Goal: Transaction & Acquisition: Purchase product/service

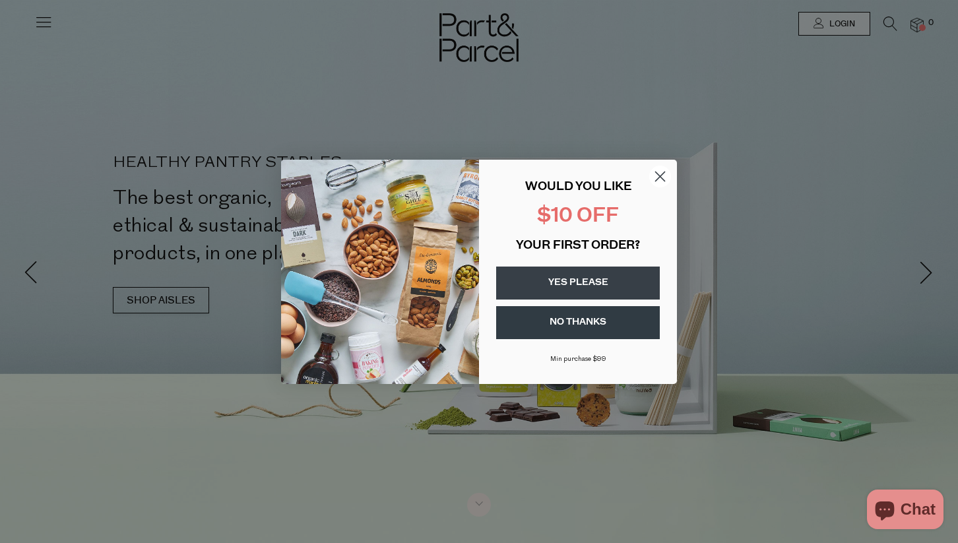
type input "[PERSON_NAME][EMAIL_ADDRESS][PERSON_NAME][DOMAIN_NAME]"
click at [663, 175] on circle "Close dialog" at bounding box center [660, 176] width 22 height 22
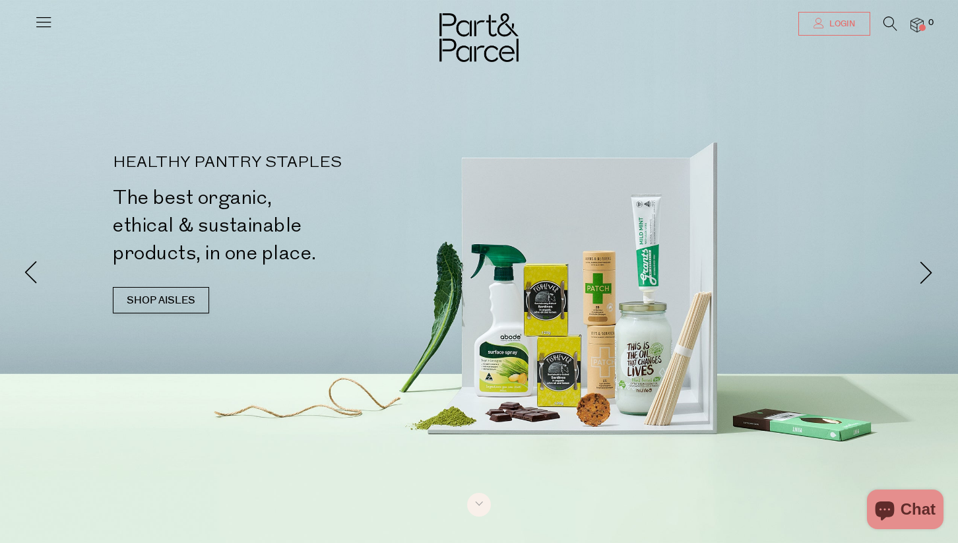
click at [824, 22] on link "Login" at bounding box center [834, 24] width 72 height 24
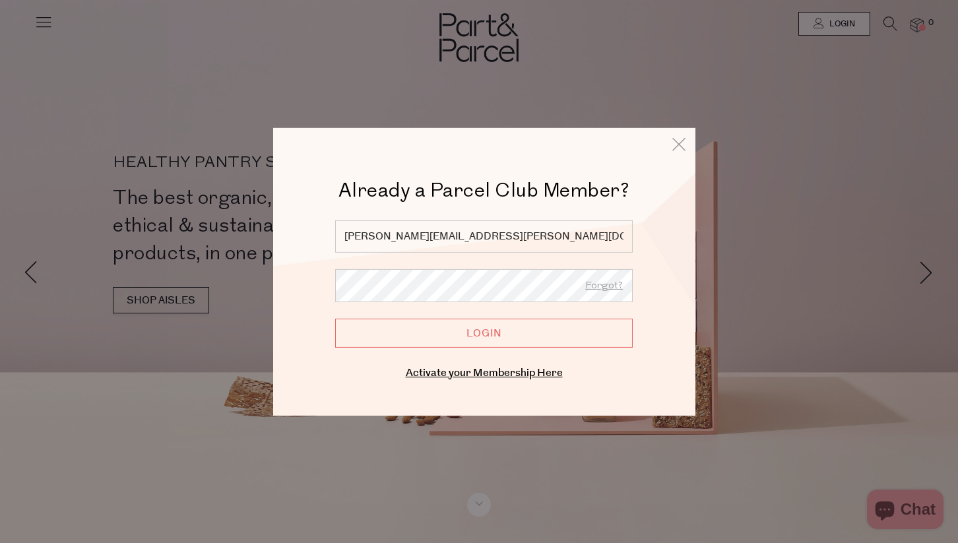
click at [468, 323] on input "Login" at bounding box center [483, 332] width 297 height 29
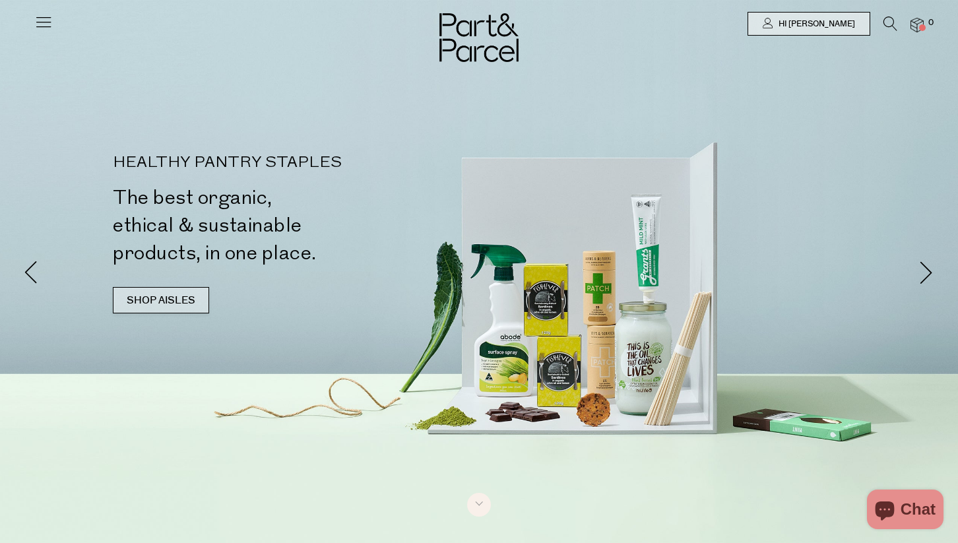
click at [172, 298] on link "SHOP AISLES" at bounding box center [161, 300] width 96 height 26
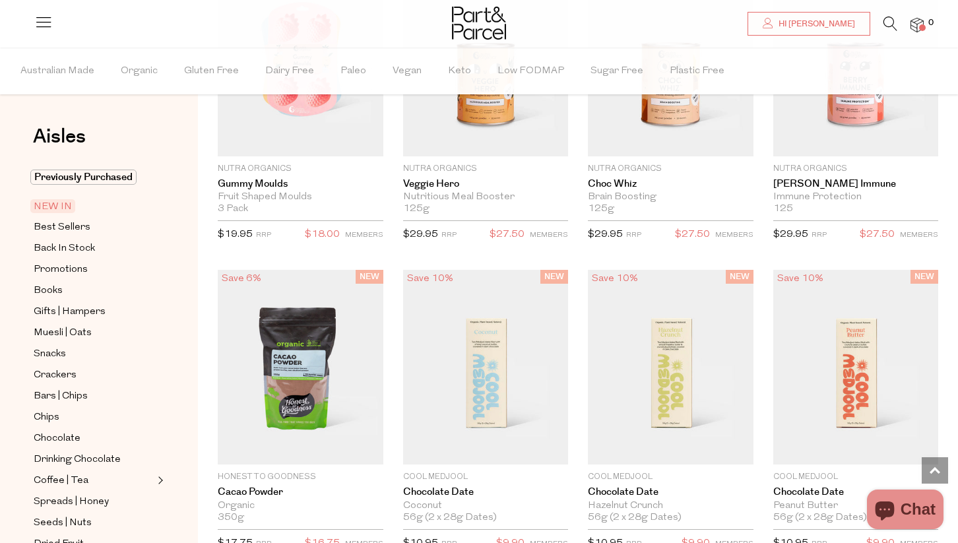
scroll to position [1278, 0]
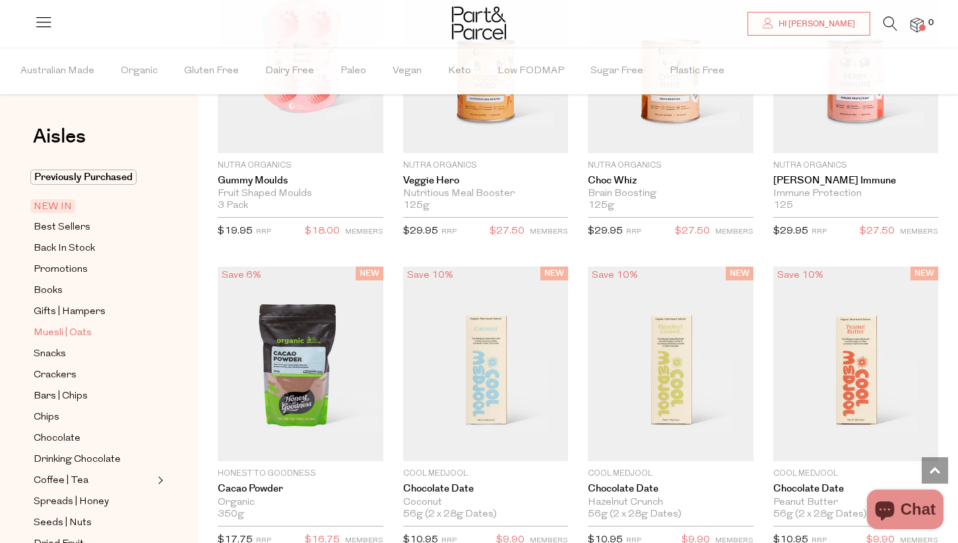
click at [53, 335] on span "Muesli | Oats" at bounding box center [63, 333] width 58 height 16
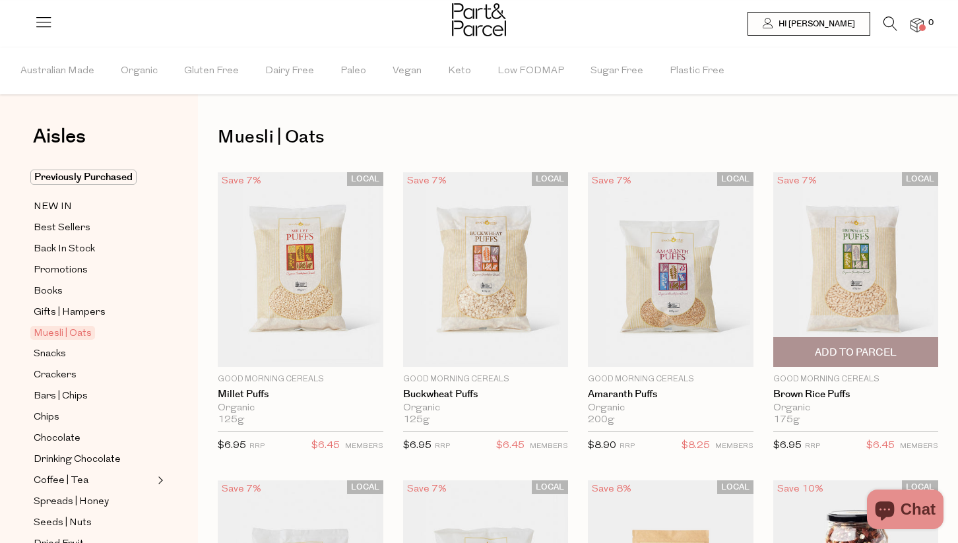
click at [856, 356] on span "Add To Parcel" at bounding box center [856, 353] width 82 height 14
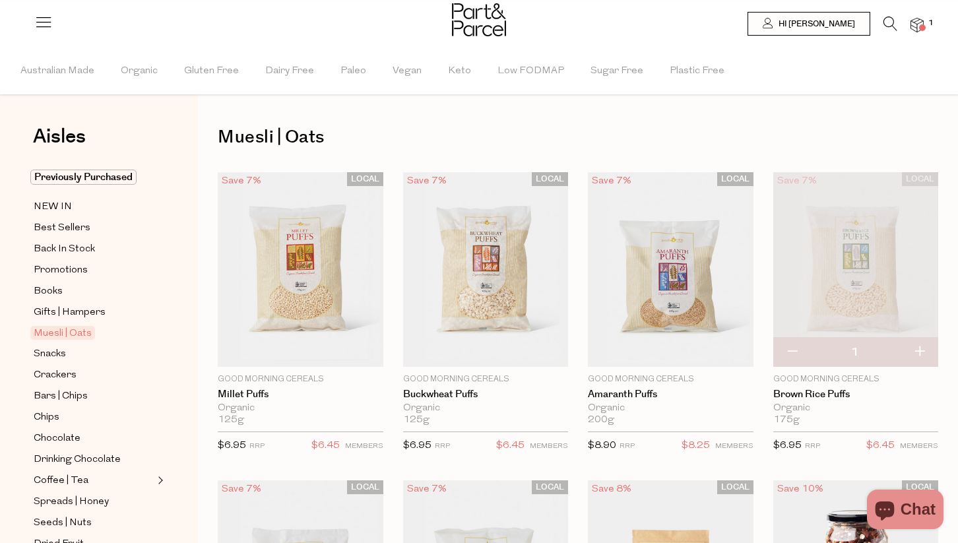
click at [888, 24] on icon at bounding box center [890, 23] width 14 height 15
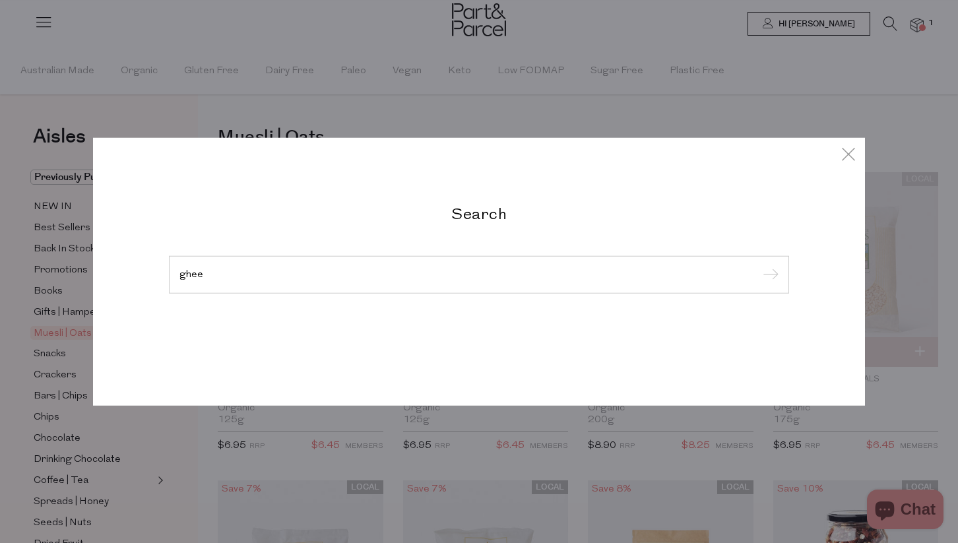
type input "ghee"
click at [759, 265] on input "submit" at bounding box center [769, 275] width 20 height 20
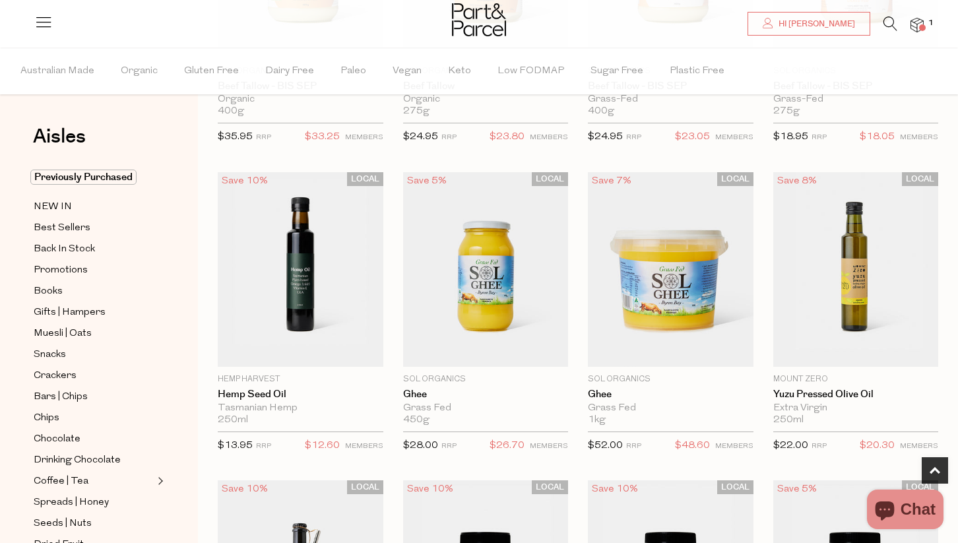
scroll to position [602, 0]
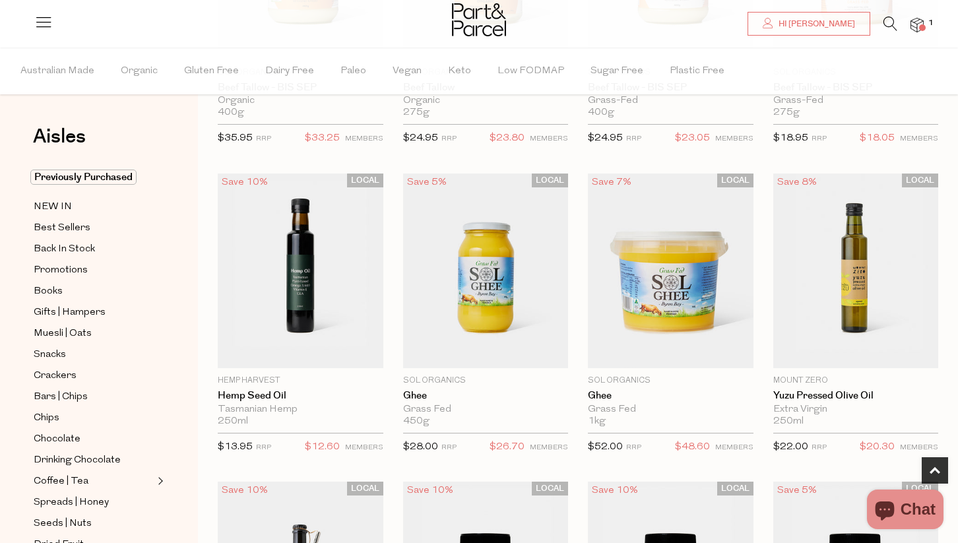
click at [894, 22] on icon at bounding box center [890, 23] width 14 height 15
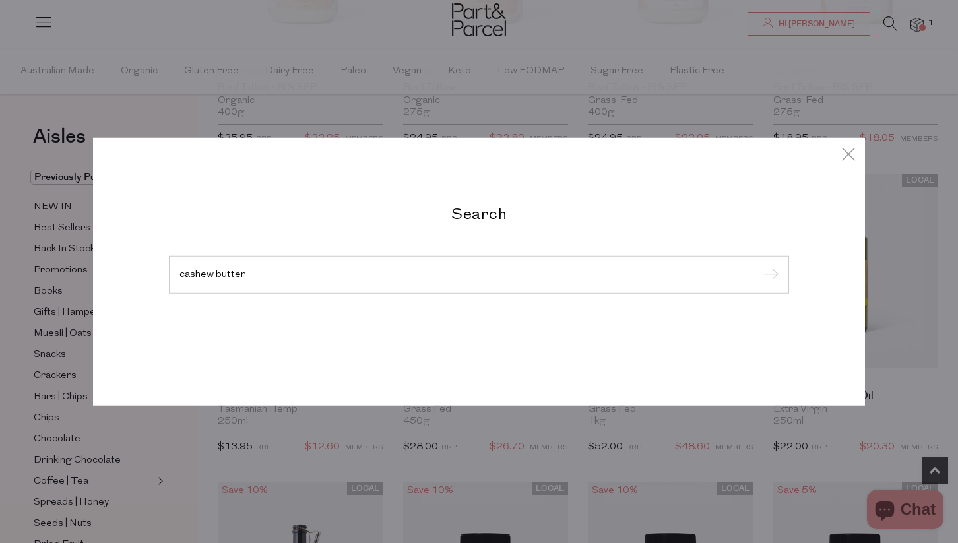
type input "cashew butter"
click at [759, 265] on input "submit" at bounding box center [769, 275] width 20 height 20
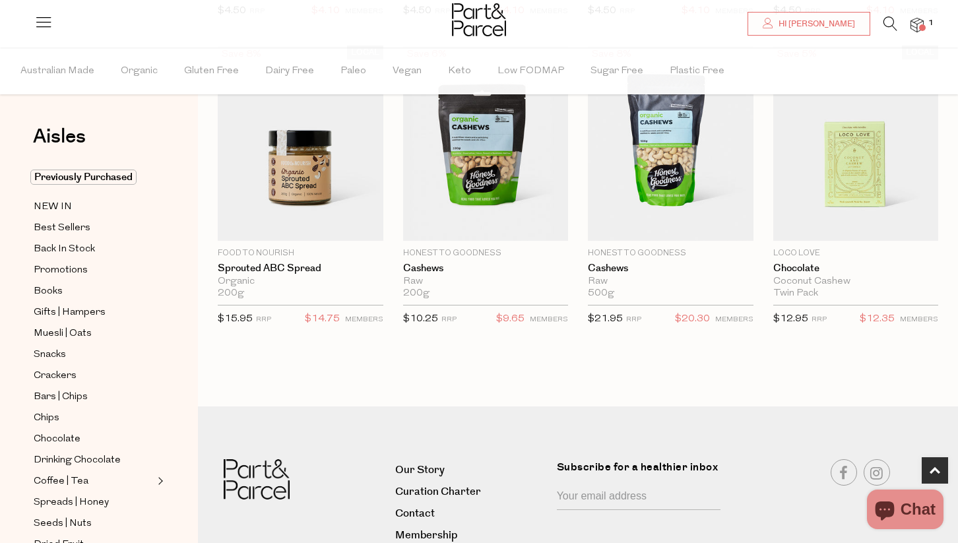
scroll to position [712, 0]
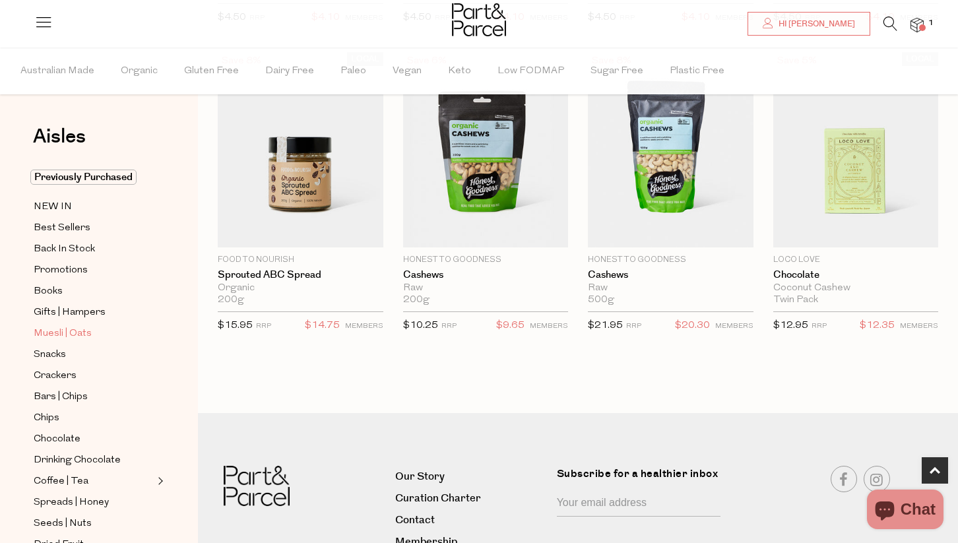
click at [77, 334] on span "Muesli | Oats" at bounding box center [63, 334] width 58 height 16
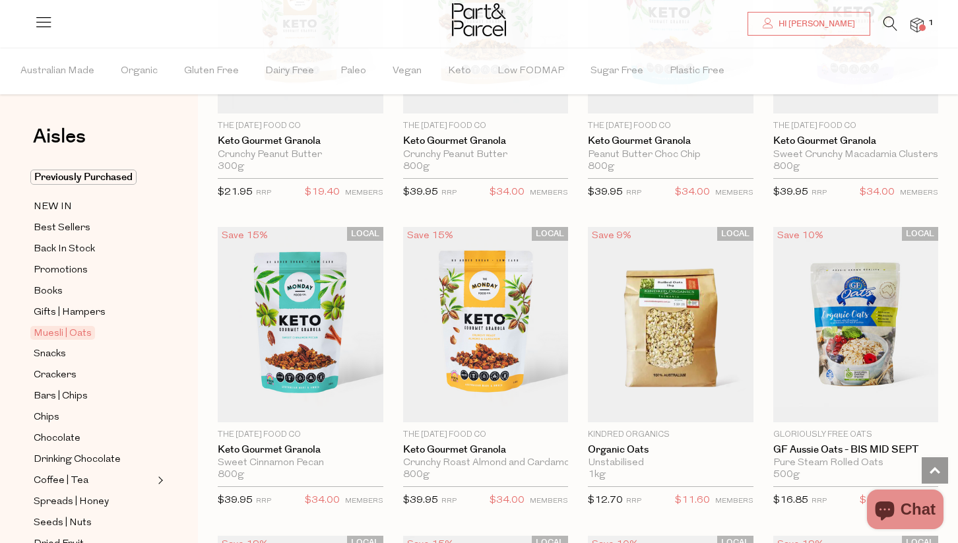
scroll to position [2751, 0]
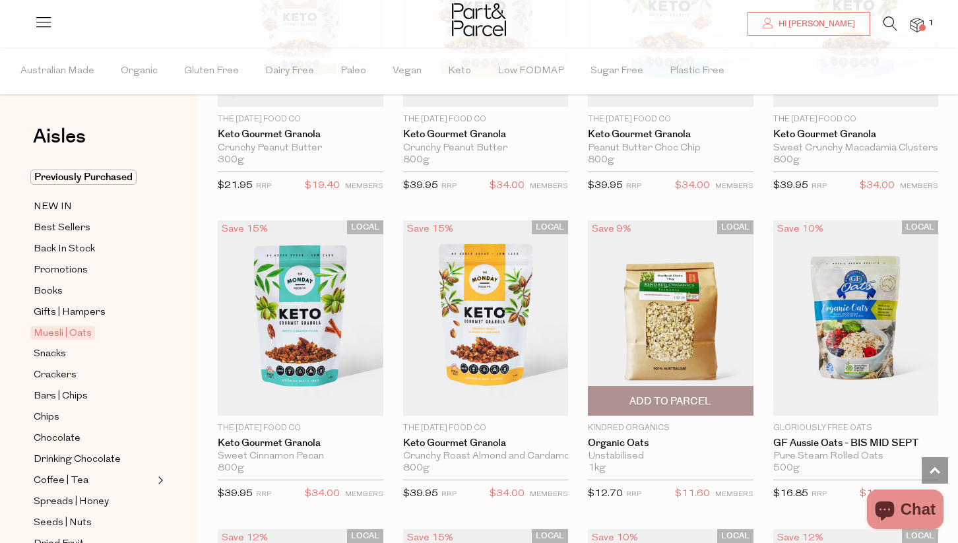
click at [704, 398] on span "Add To Parcel" at bounding box center [670, 401] width 82 height 14
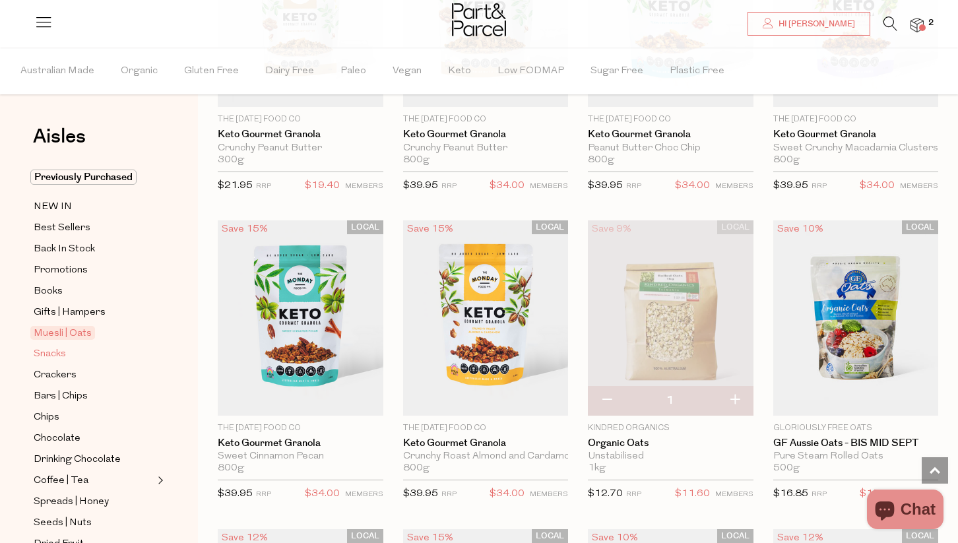
click at [61, 354] on span "Snacks" at bounding box center [50, 354] width 32 height 16
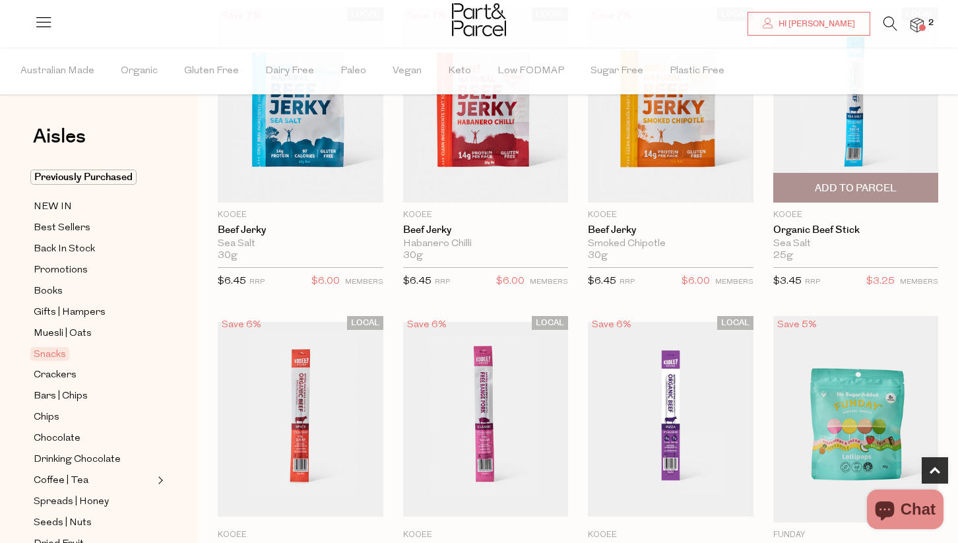
scroll to position [468, 0]
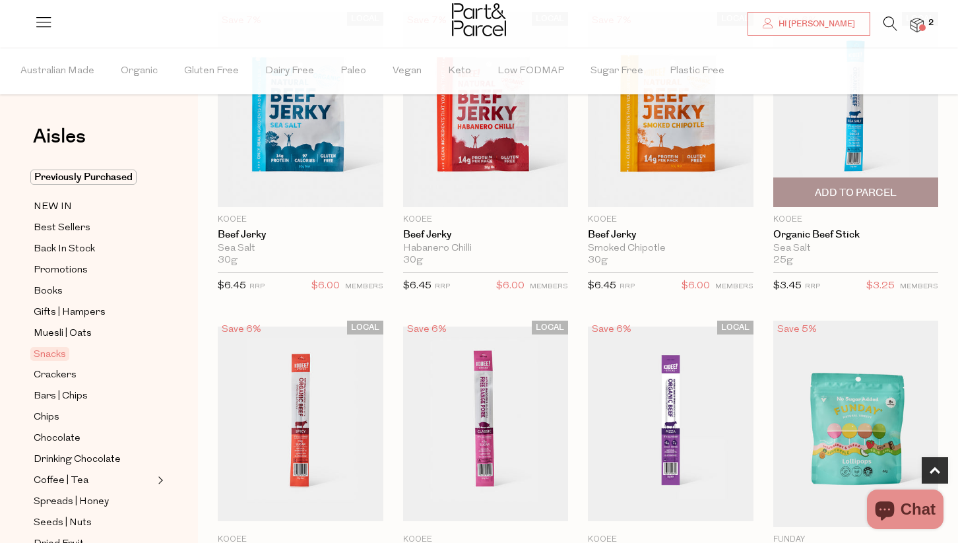
click at [873, 197] on span "Add To Parcel" at bounding box center [856, 193] width 82 height 14
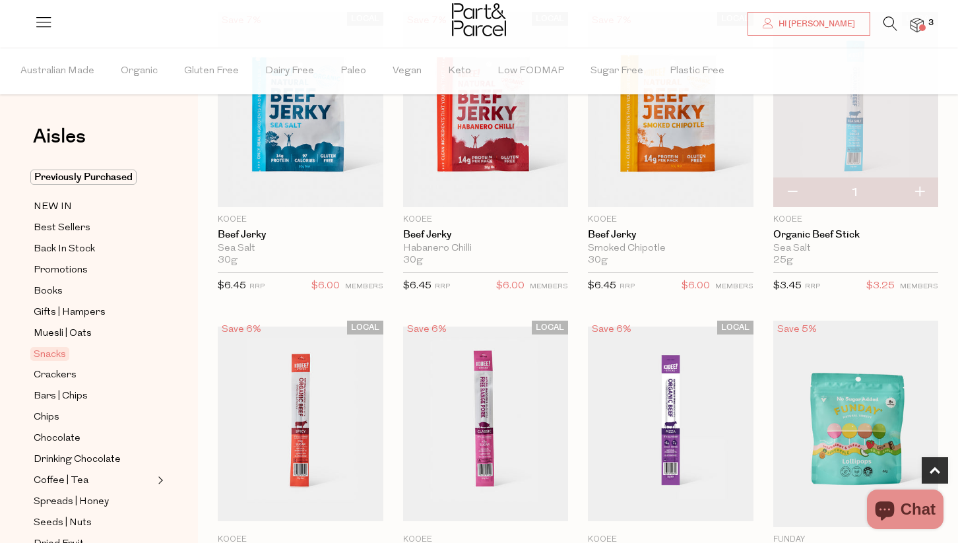
click at [918, 194] on button "button" at bounding box center [919, 192] width 38 height 29
type input "2"
click at [918, 193] on button "button" at bounding box center [919, 192] width 38 height 29
type input "3"
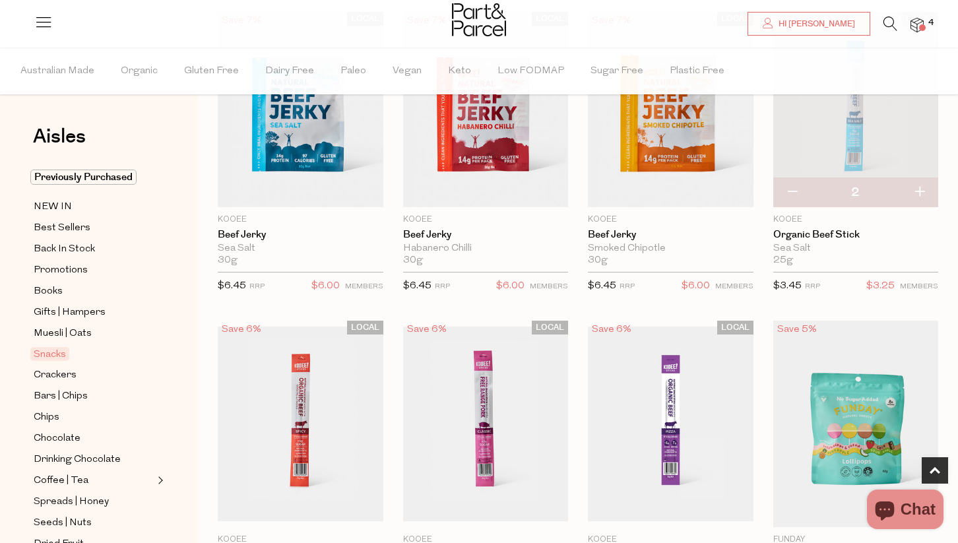
type input "3"
click at [914, 193] on button "button" at bounding box center [919, 192] width 38 height 29
type input "4"
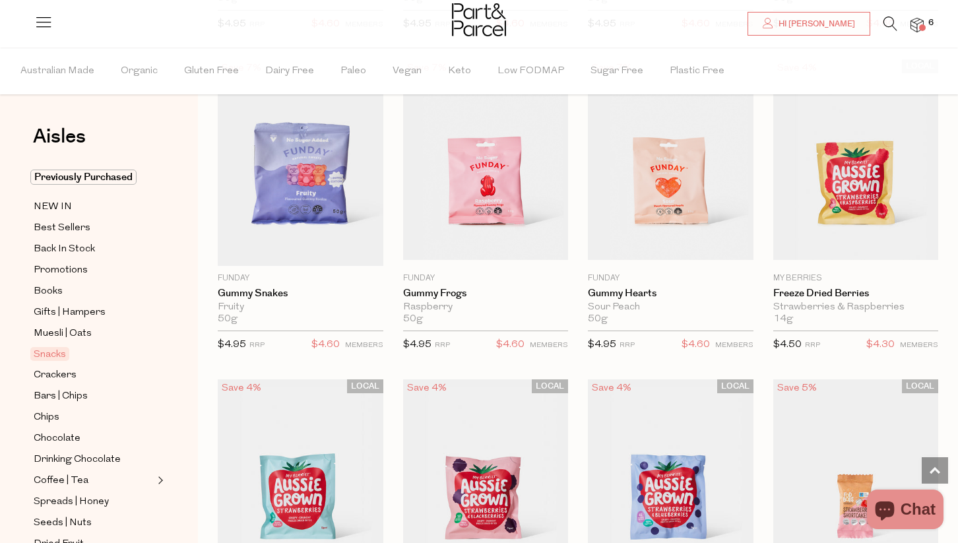
scroll to position [1368, 0]
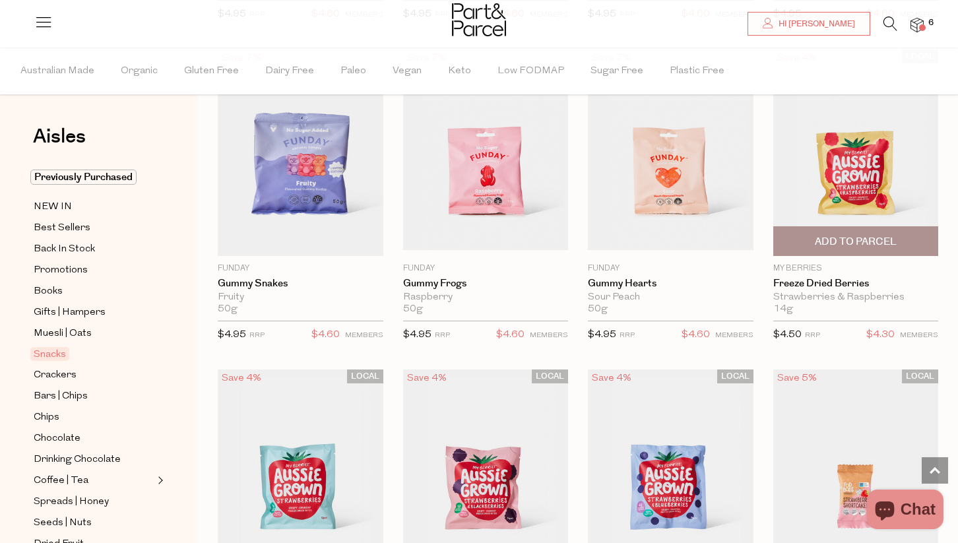
click at [856, 245] on span "Add To Parcel" at bounding box center [856, 242] width 82 height 14
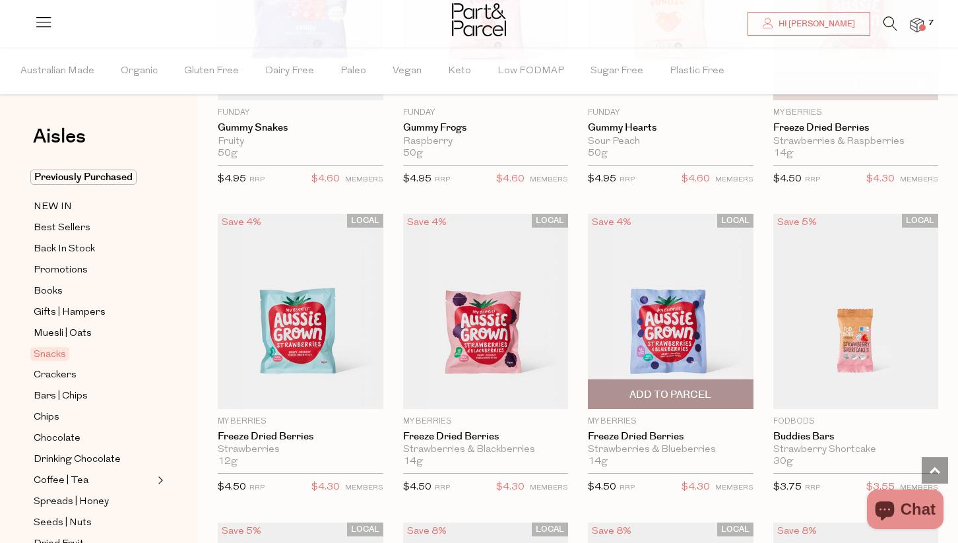
scroll to position [1524, 0]
click at [673, 394] on span "Add To Parcel" at bounding box center [670, 394] width 82 height 14
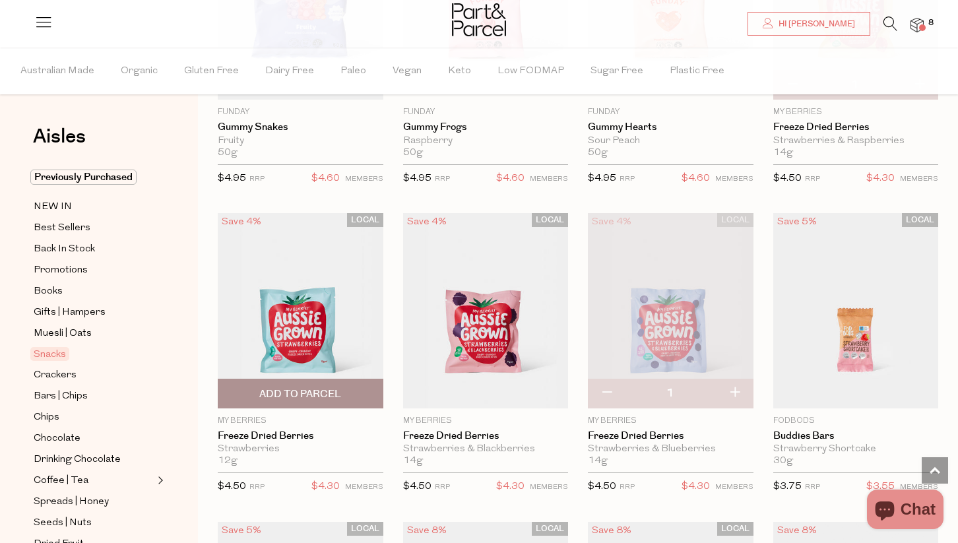
click at [284, 389] on span "Add To Parcel" at bounding box center [300, 394] width 82 height 14
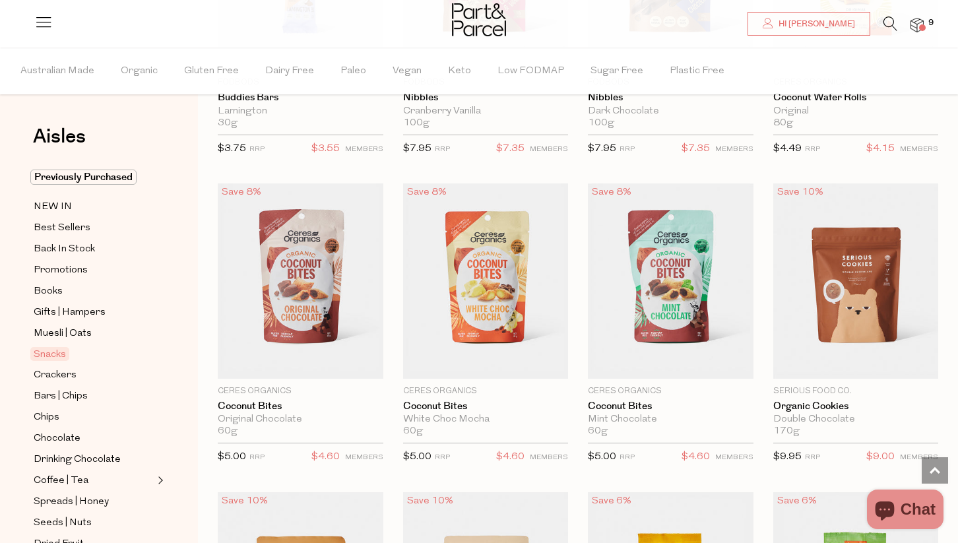
scroll to position [2171, 0]
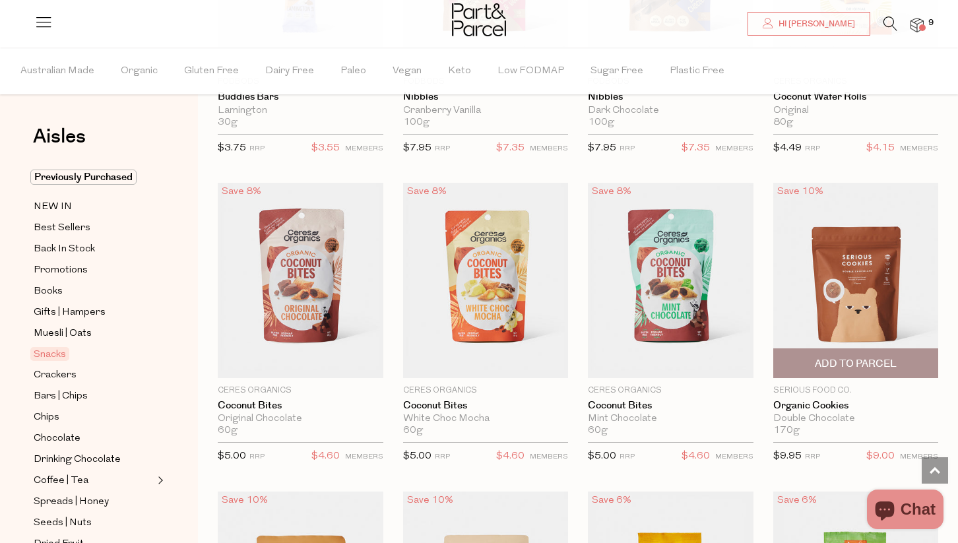
click at [867, 359] on span "Add To Parcel" at bounding box center [856, 364] width 82 height 14
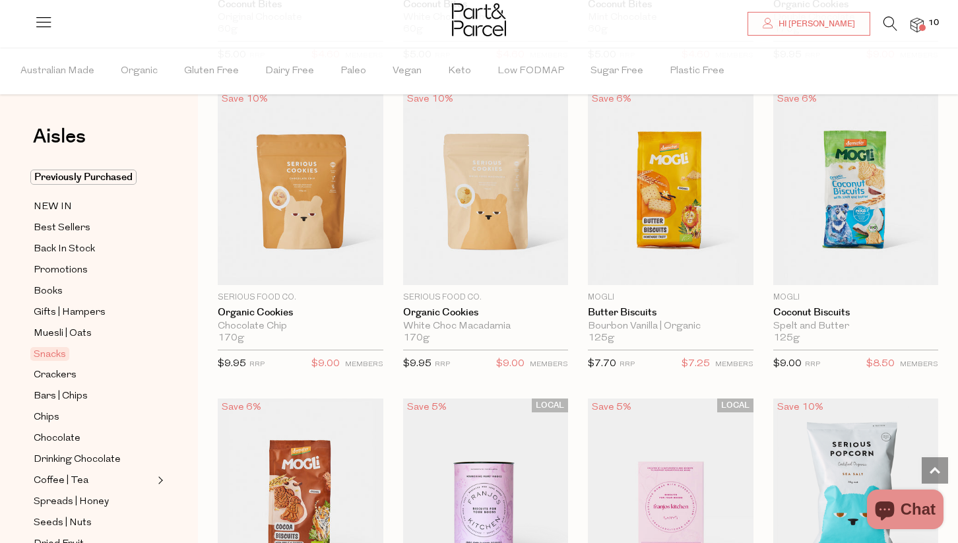
scroll to position [2573, 0]
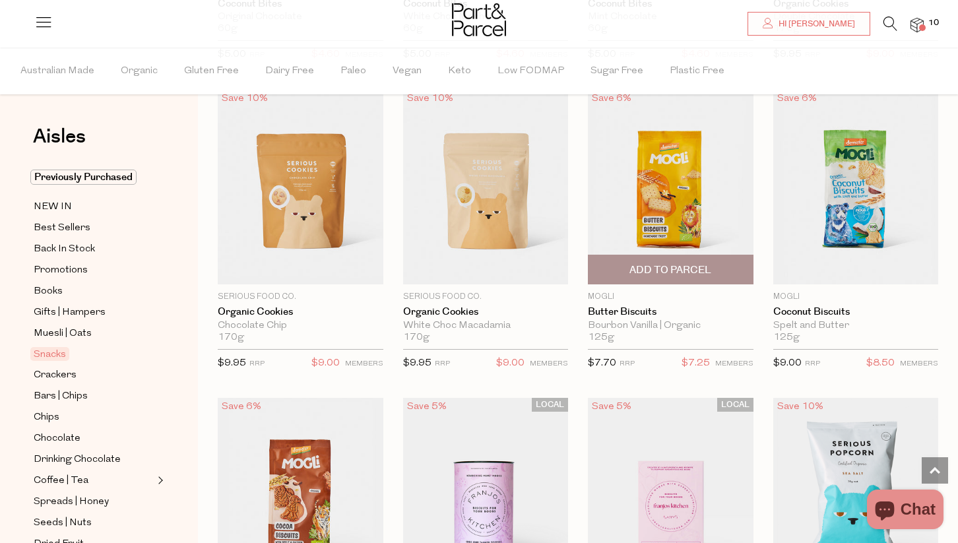
click at [705, 265] on span "Add To Parcel" at bounding box center [670, 270] width 82 height 14
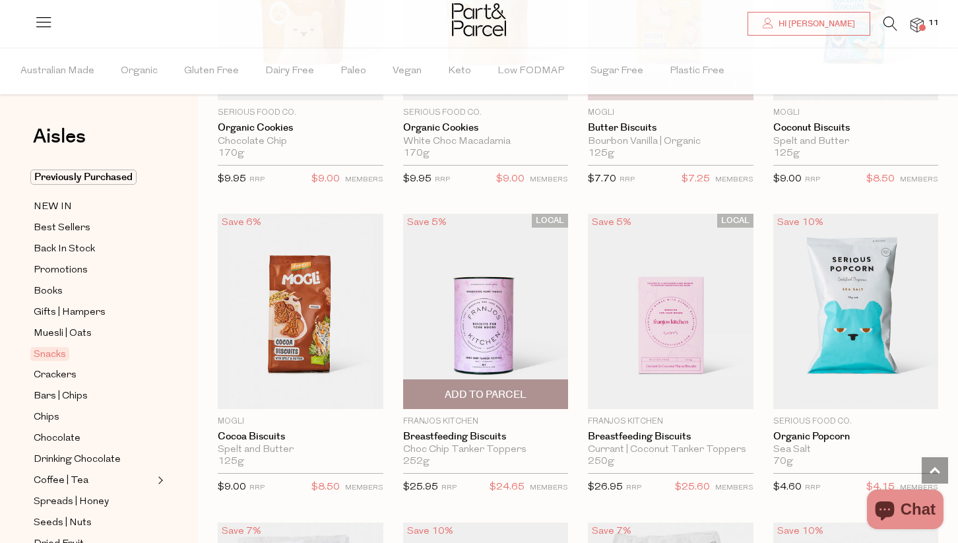
scroll to position [2762, 0]
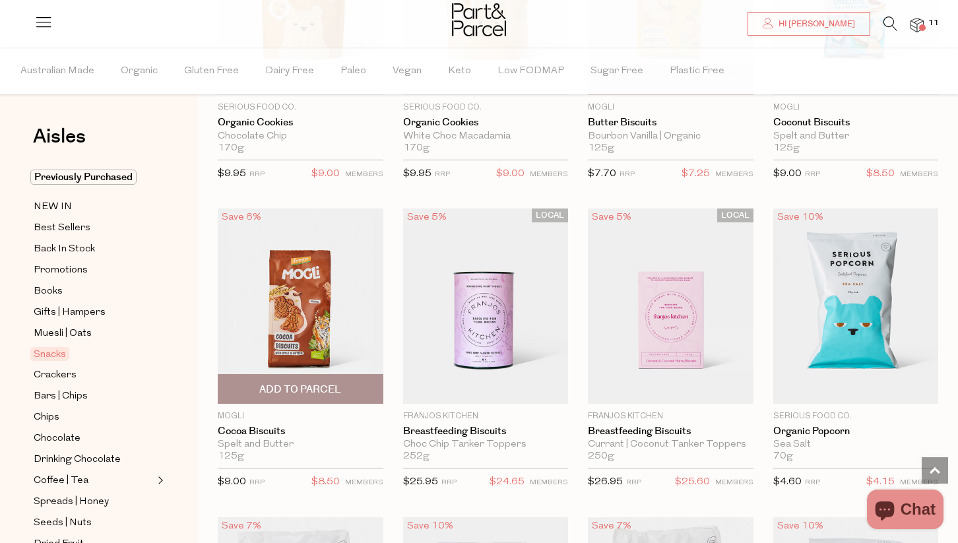
click at [342, 385] on span "Add To Parcel" at bounding box center [301, 389] width 158 height 28
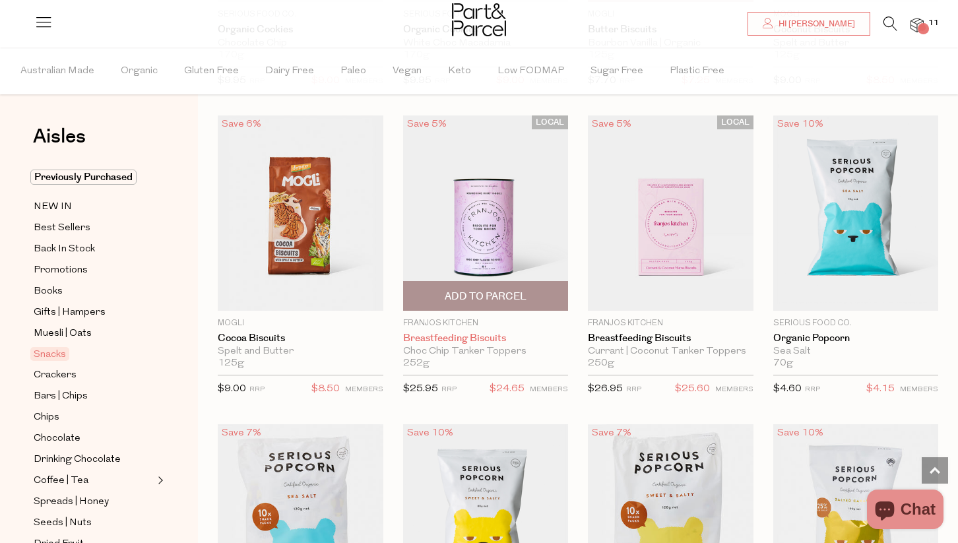
scroll to position [2855, 0]
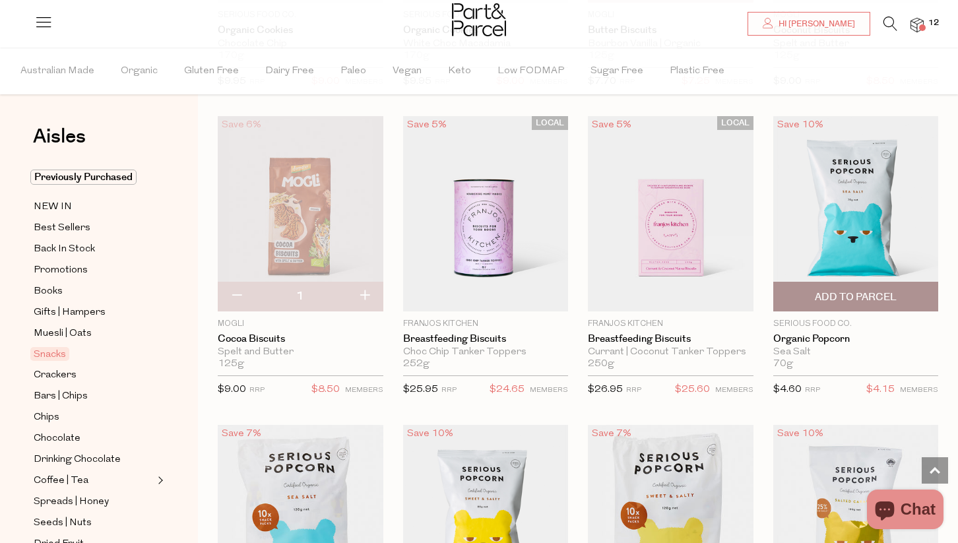
click at [815, 296] on span "Add To Parcel" at bounding box center [856, 297] width 82 height 14
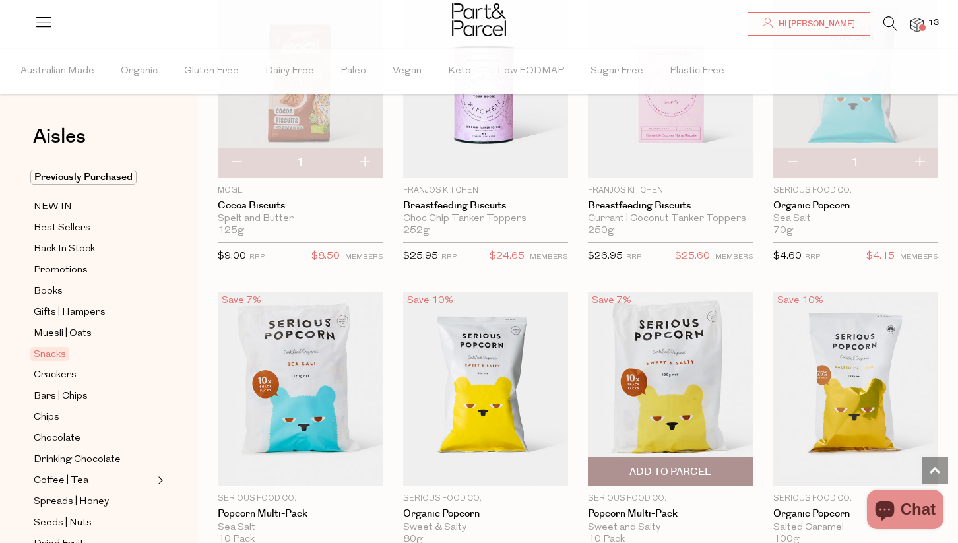
scroll to position [2986, 0]
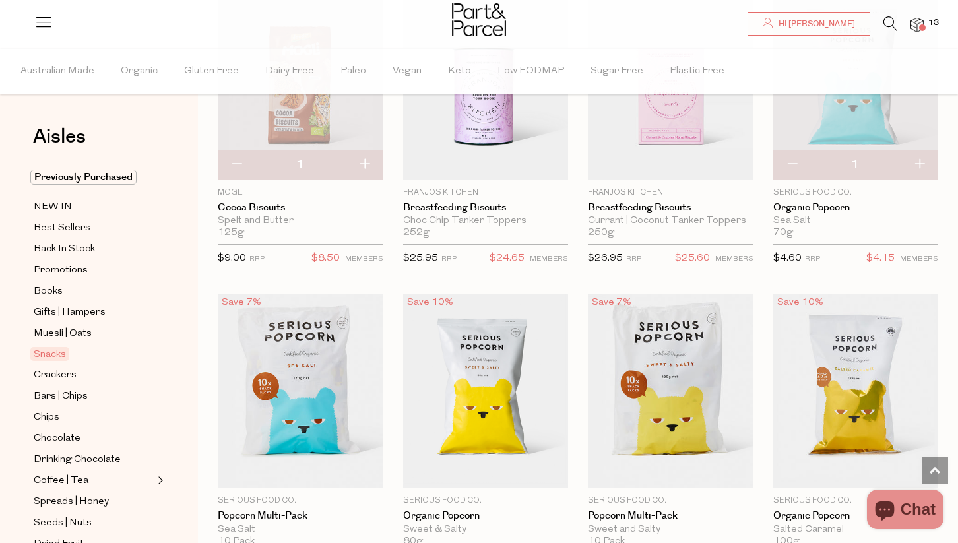
click at [919, 163] on button "button" at bounding box center [919, 164] width 38 height 29
type input "2"
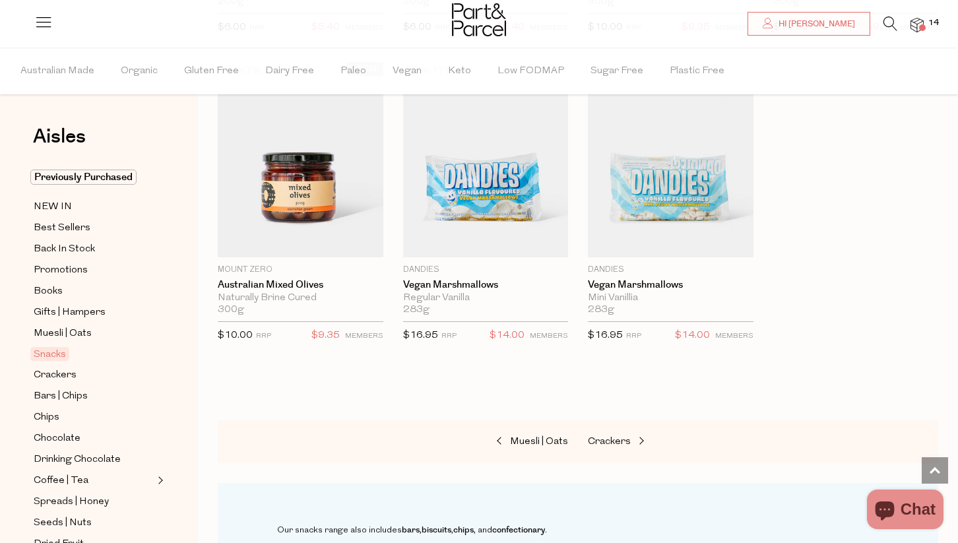
scroll to position [5084, 0]
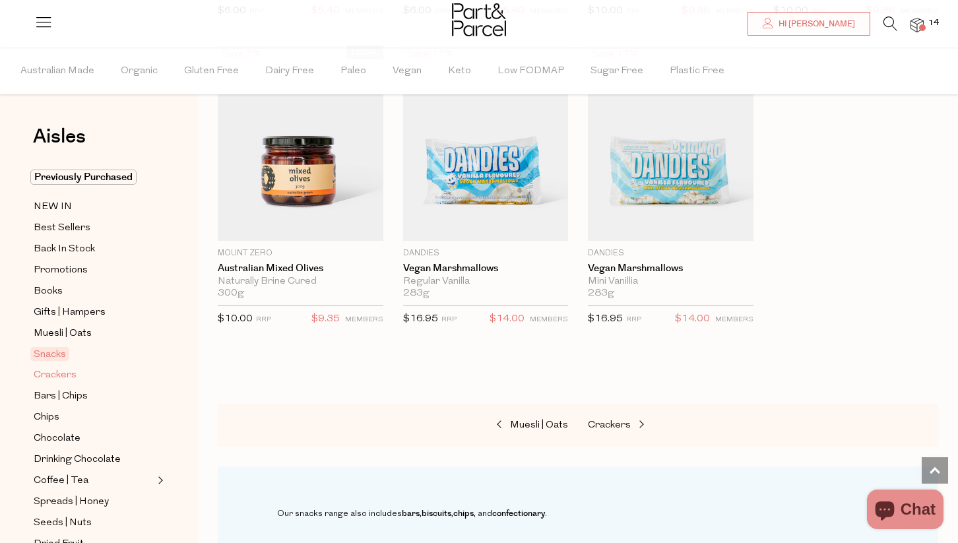
click at [72, 379] on span "Crackers" at bounding box center [55, 375] width 43 height 16
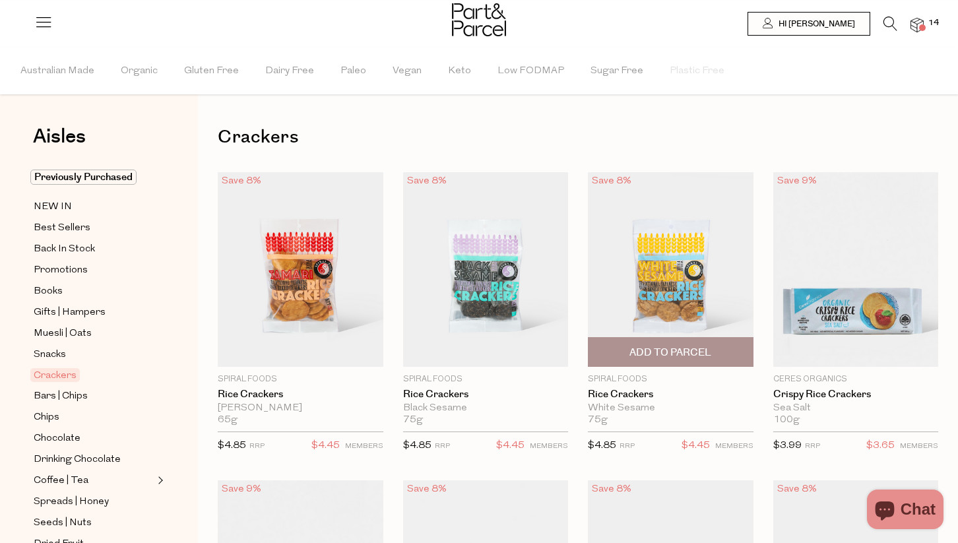
scroll to position [42, 0]
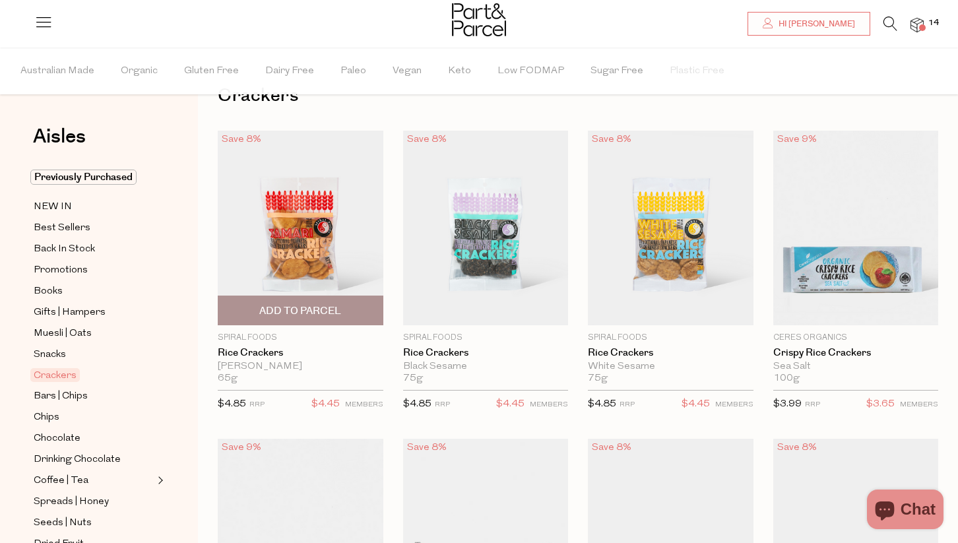
click at [330, 302] on span "Add To Parcel" at bounding box center [301, 310] width 158 height 28
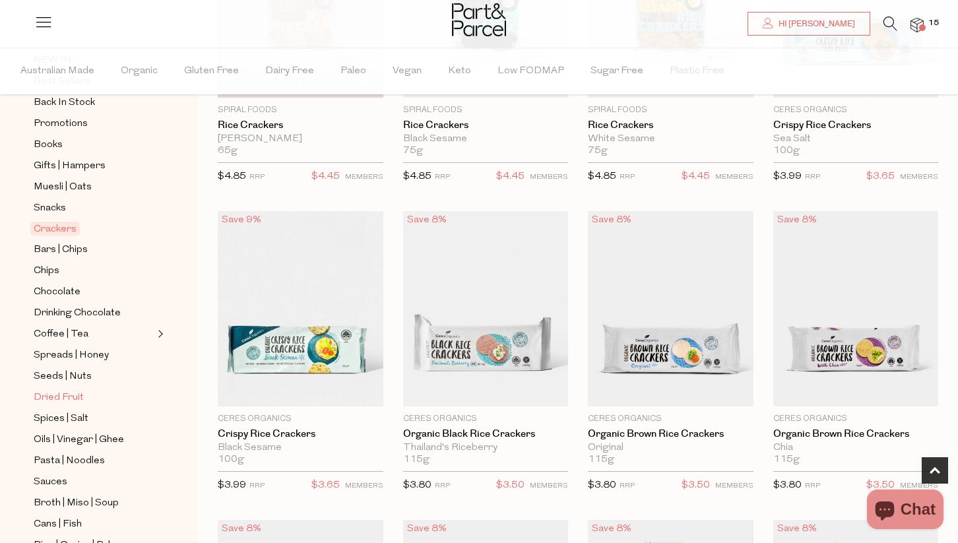
scroll to position [183, 0]
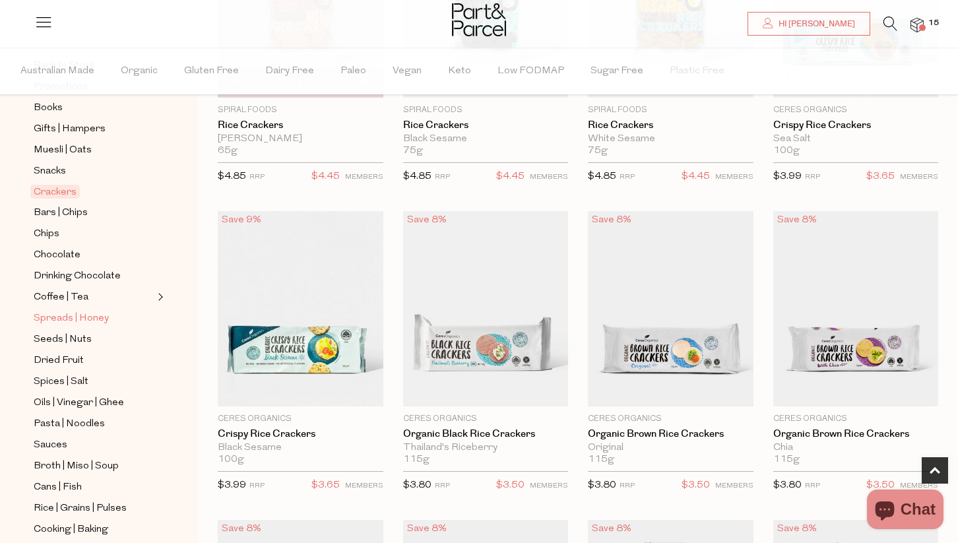
click at [93, 315] on span "Spreads | Honey" at bounding box center [71, 319] width 75 height 16
